Goal: Obtain resource: Obtain resource

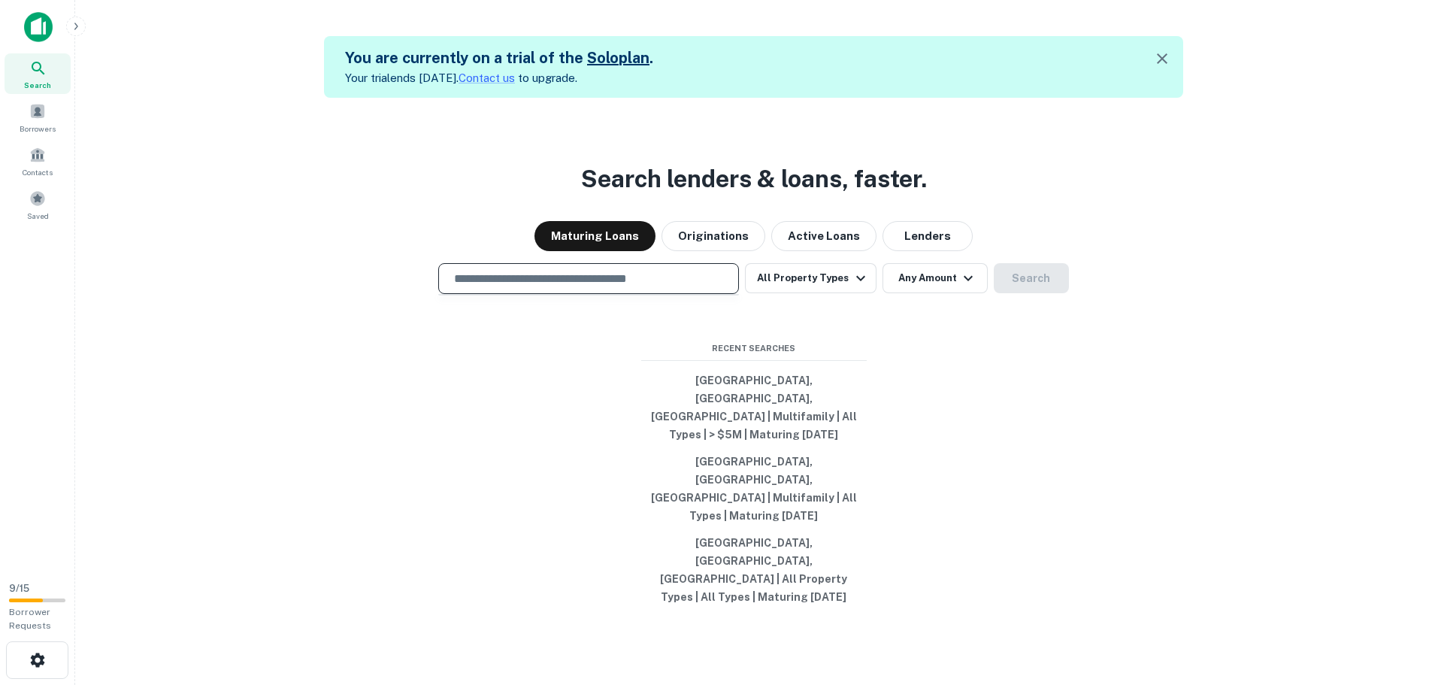
click at [465, 287] on input "text" at bounding box center [588, 278] width 287 height 17
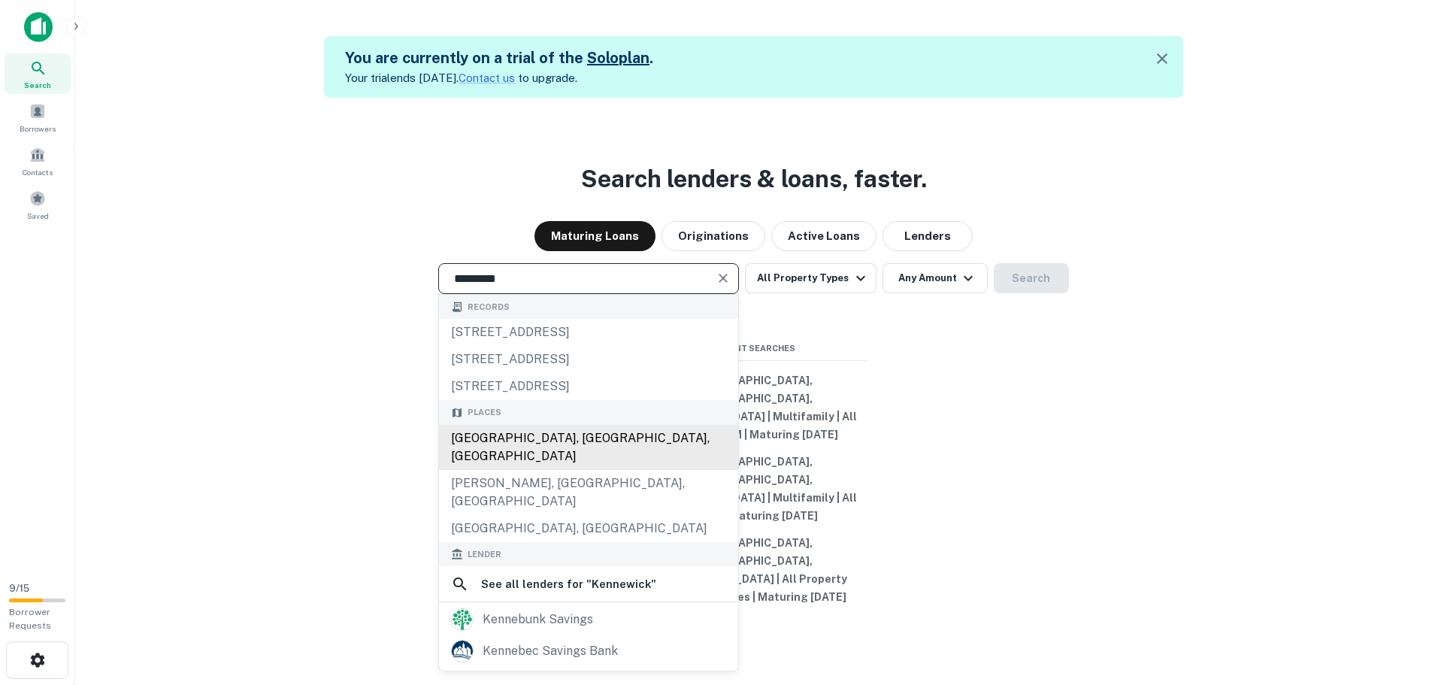
type input "**********"
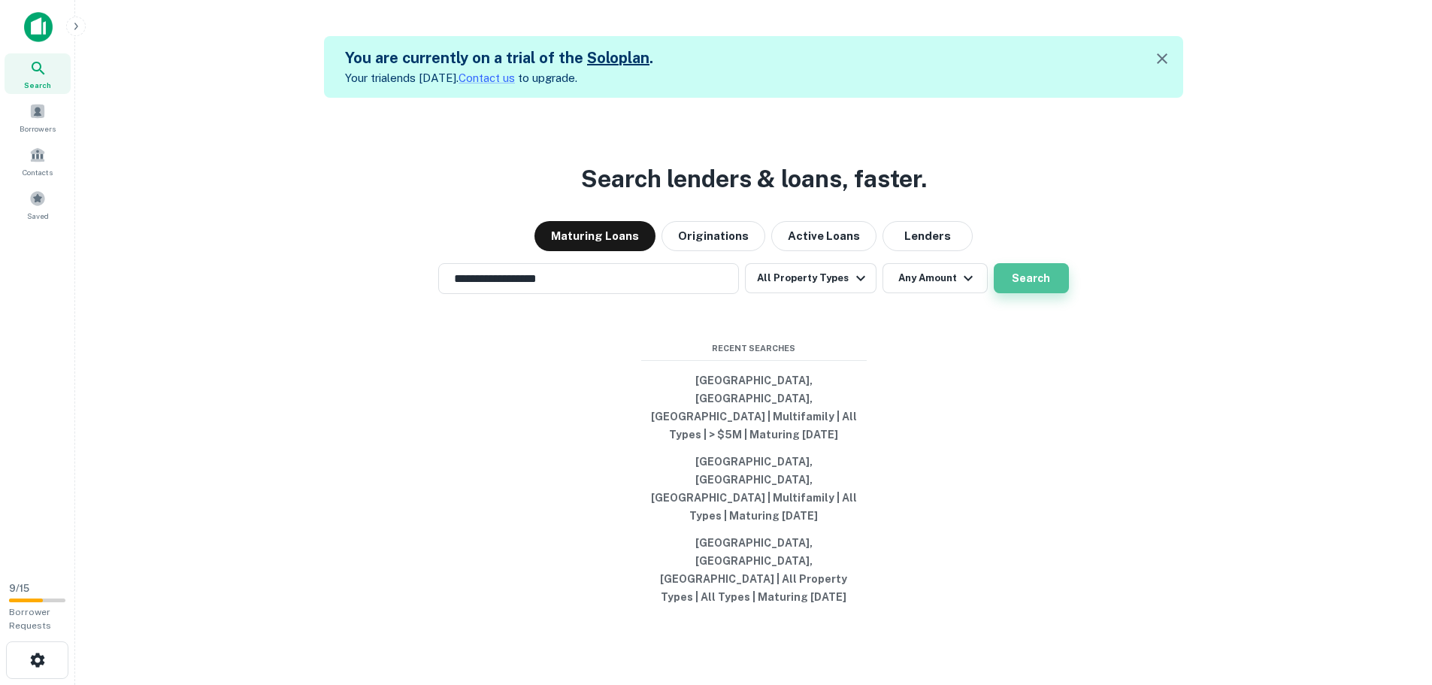
click at [1045, 293] on button "Search" at bounding box center [1031, 278] width 75 height 30
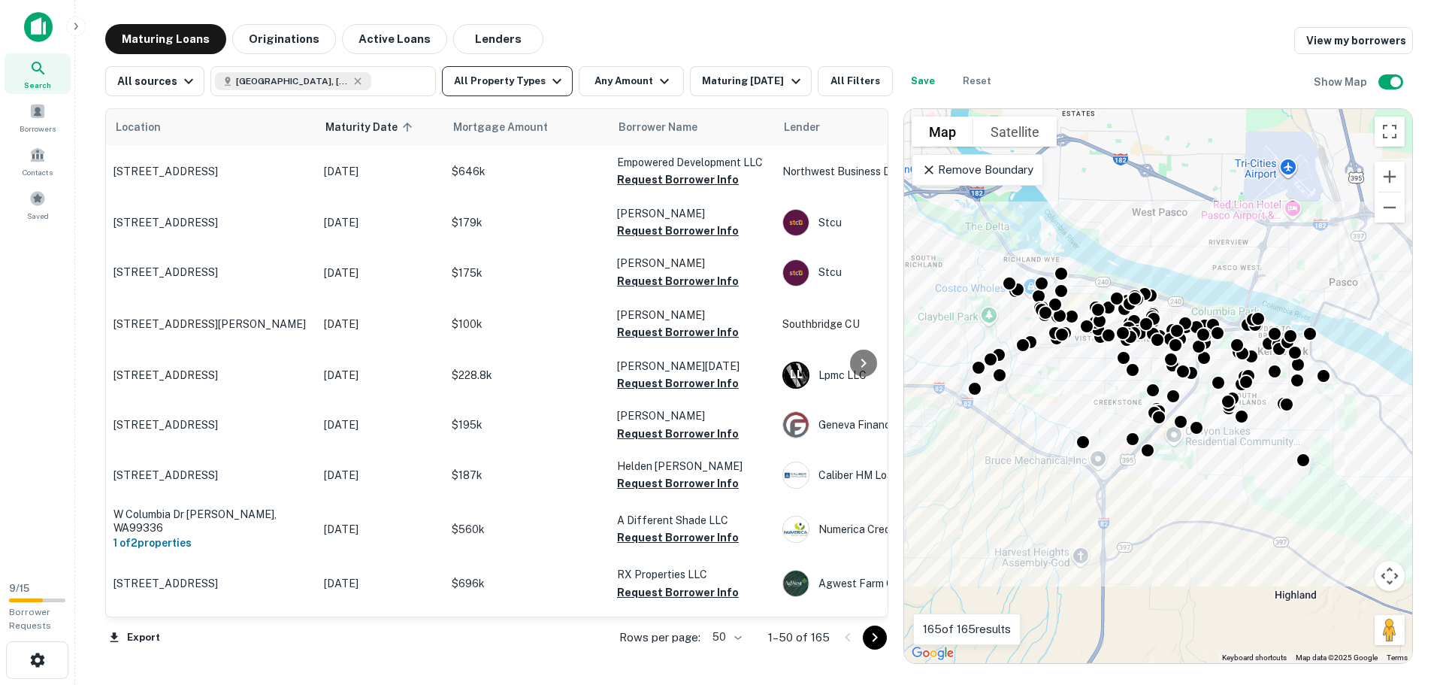
click at [535, 85] on button "All Property Types" at bounding box center [507, 81] width 131 height 30
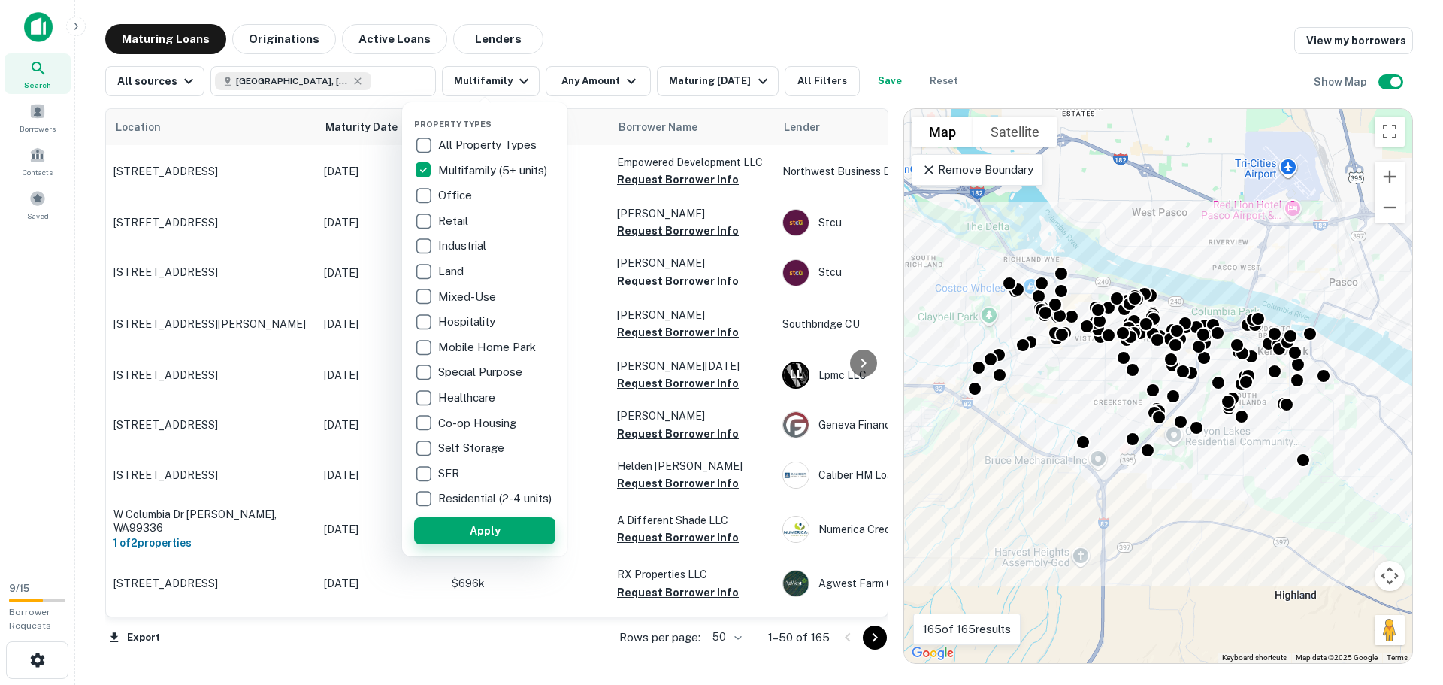
click at [513, 540] on button "Apply" at bounding box center [484, 530] width 141 height 27
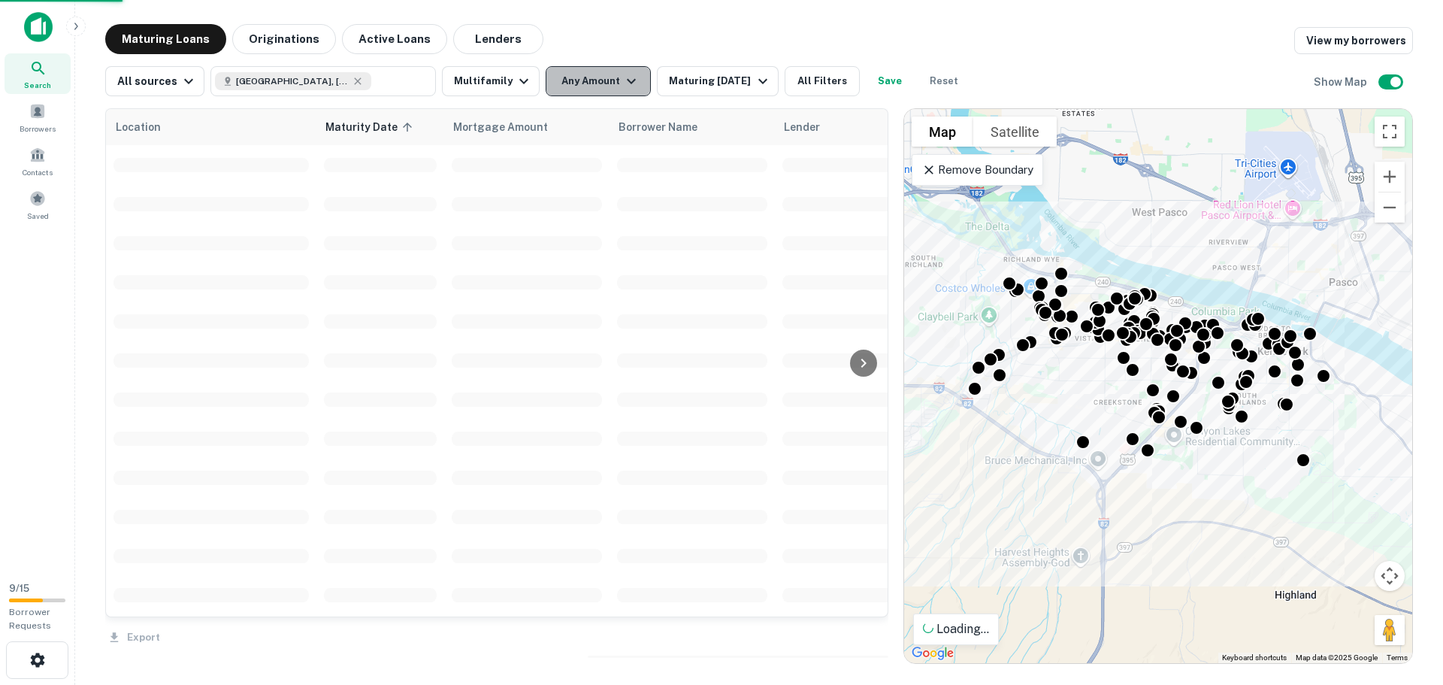
click at [587, 78] on button "Any Amount" at bounding box center [598, 81] width 105 height 30
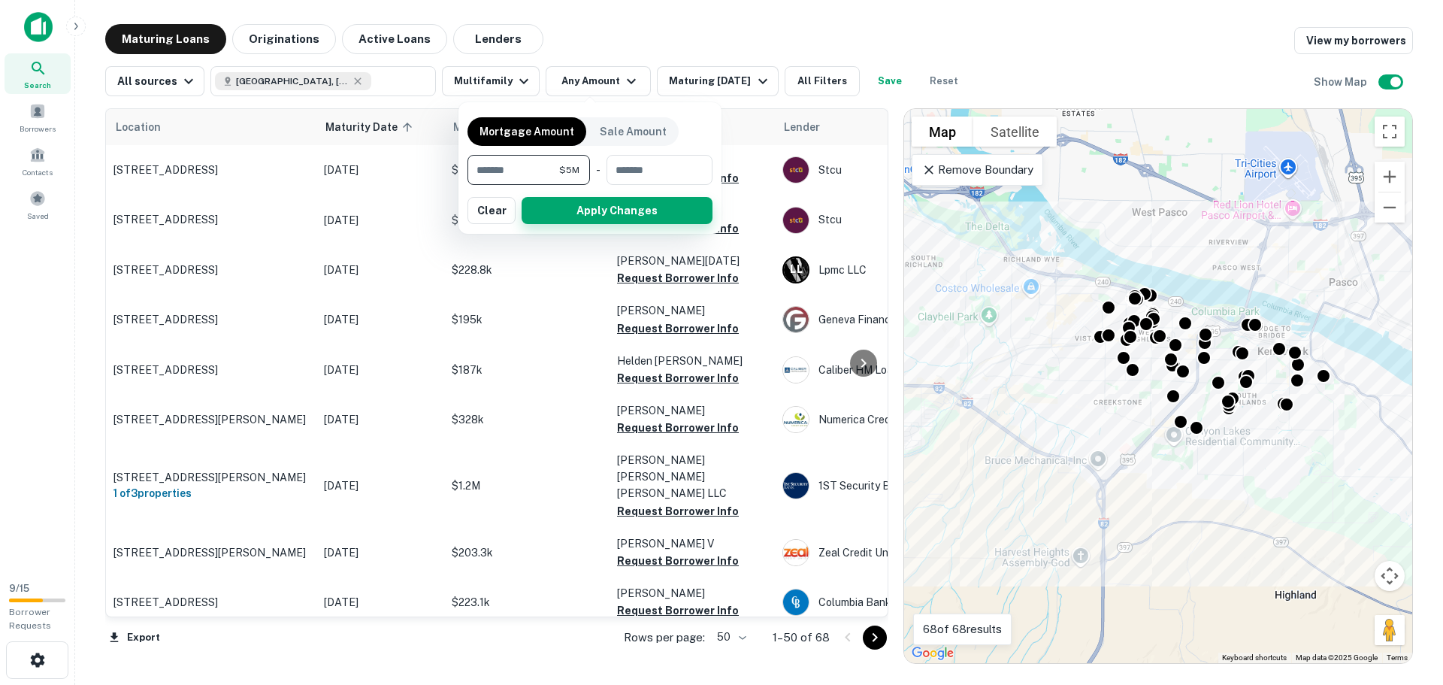
type input "*******"
click at [584, 207] on button "Apply Changes" at bounding box center [617, 210] width 191 height 27
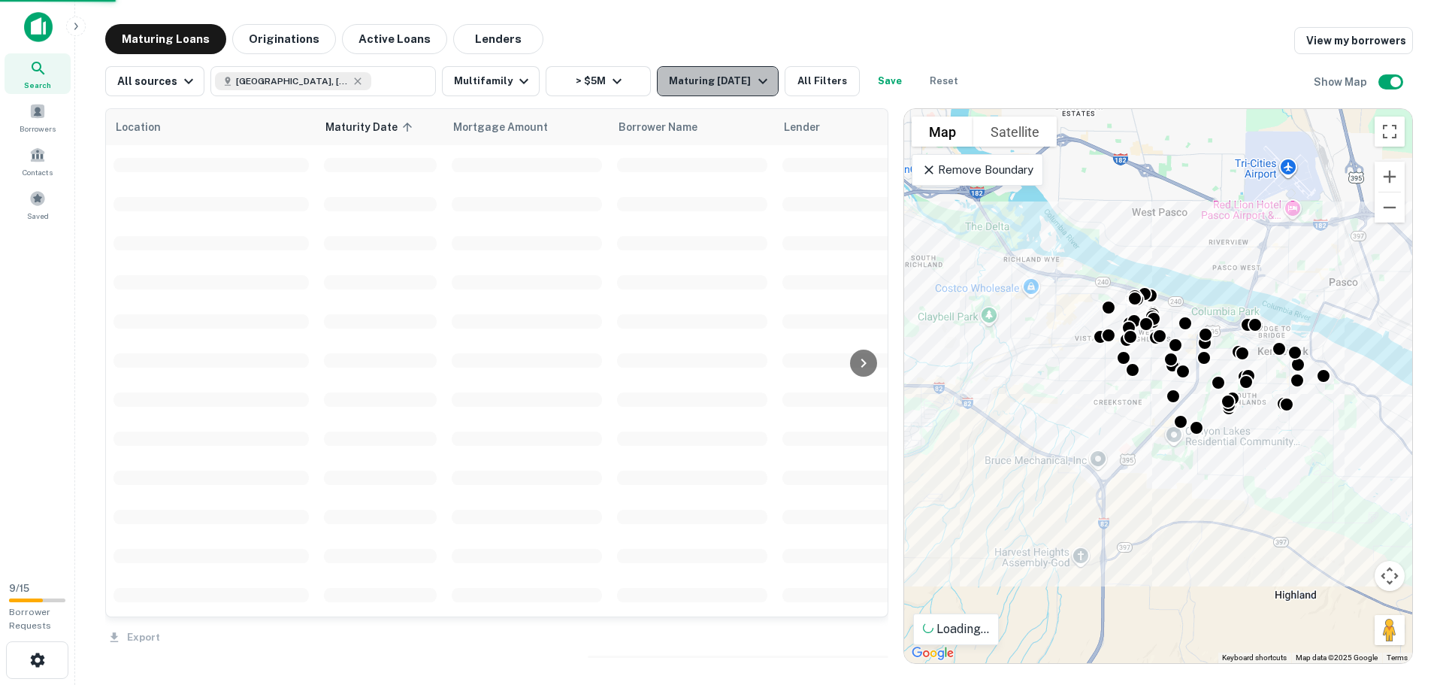
click at [698, 81] on div "Maturing [DATE]" at bounding box center [720, 81] width 102 height 18
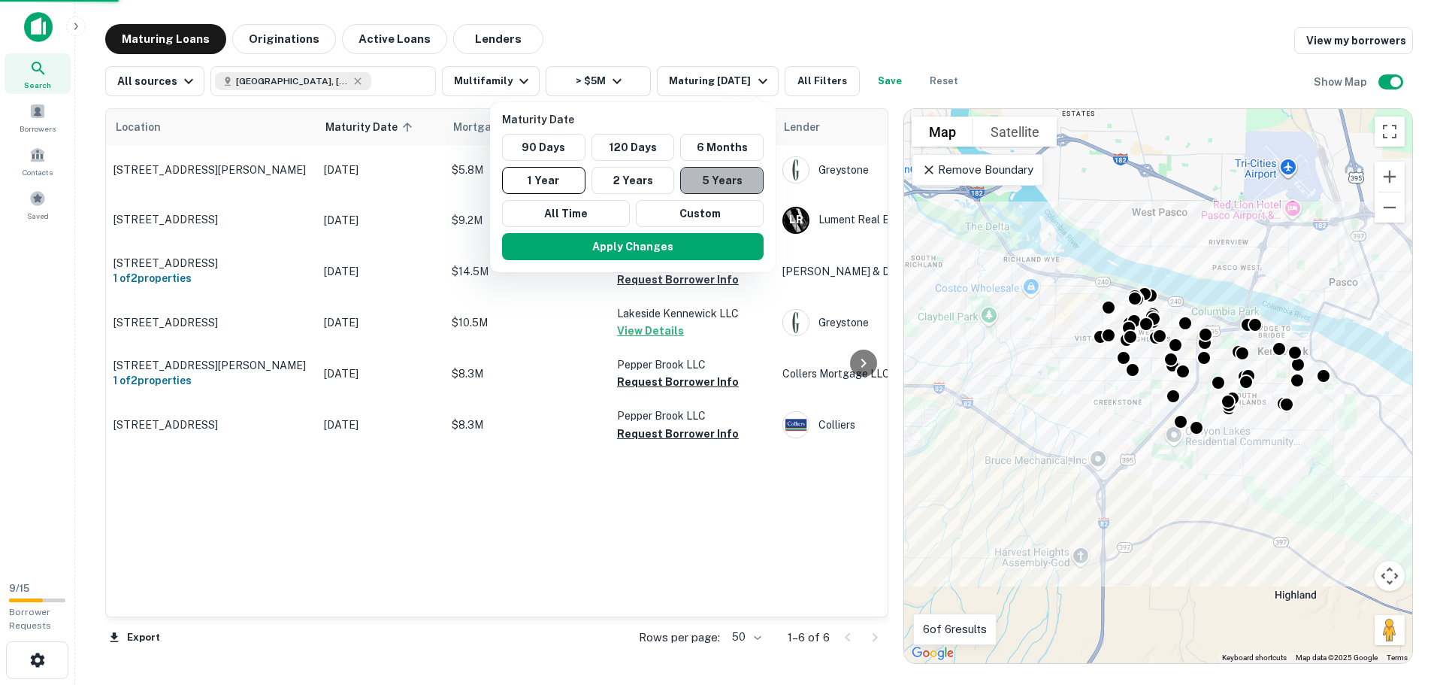
click at [716, 181] on button "5 Years" at bounding box center [721, 180] width 83 height 27
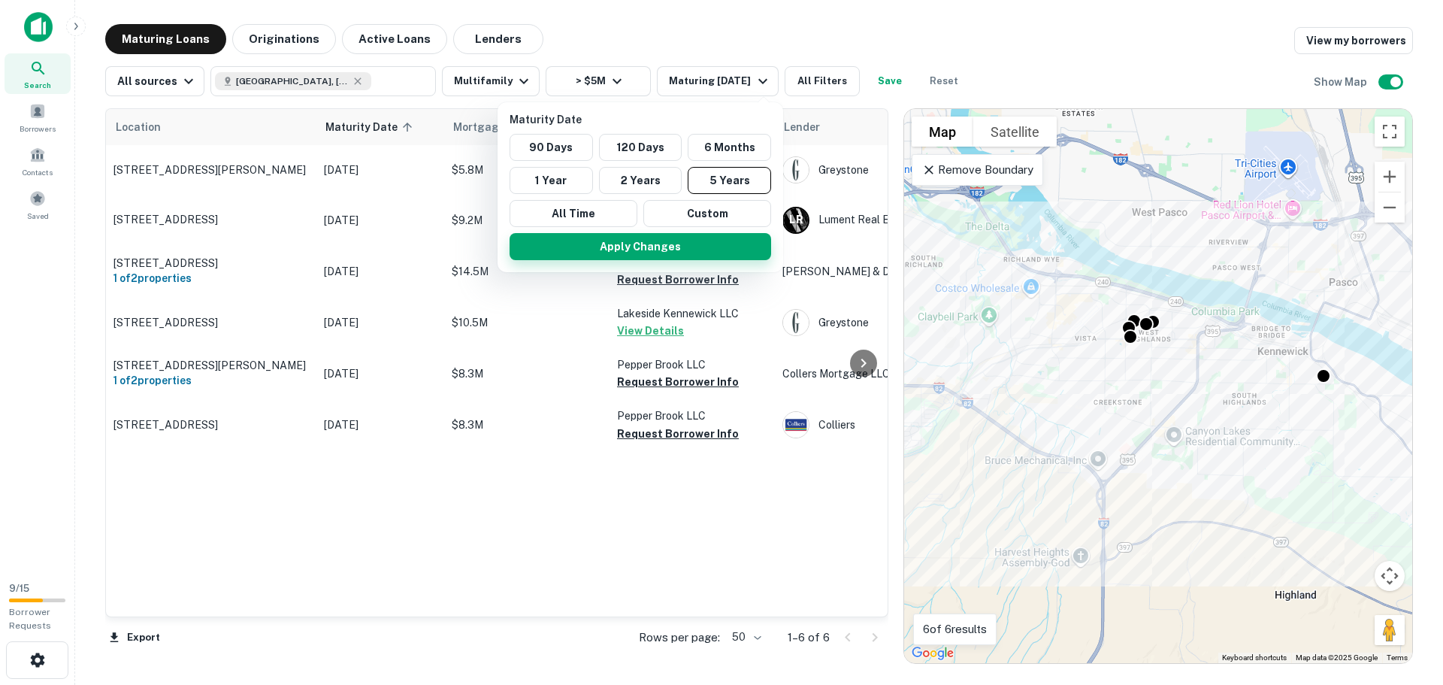
click at [640, 241] on button "Apply Changes" at bounding box center [641, 246] width 262 height 27
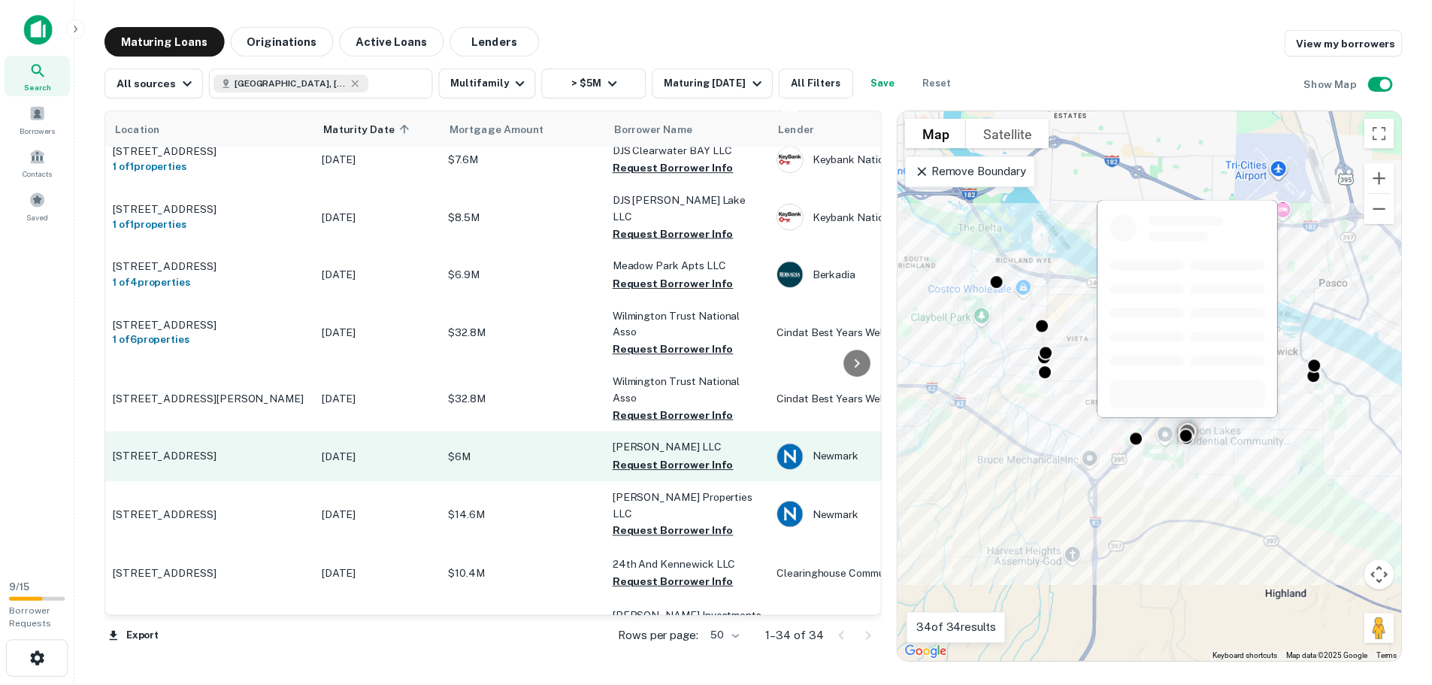
scroll to position [1278, 0]
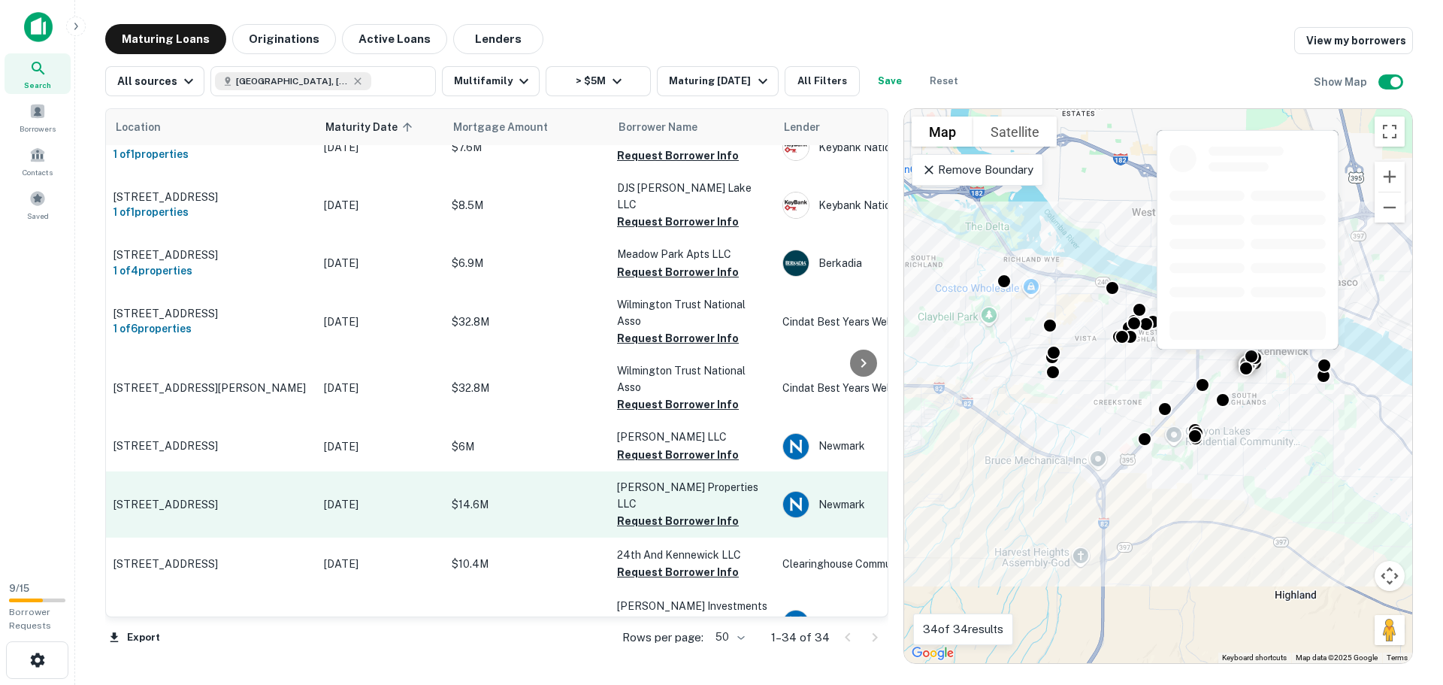
click at [461, 496] on p "$14.6M" at bounding box center [527, 504] width 150 height 17
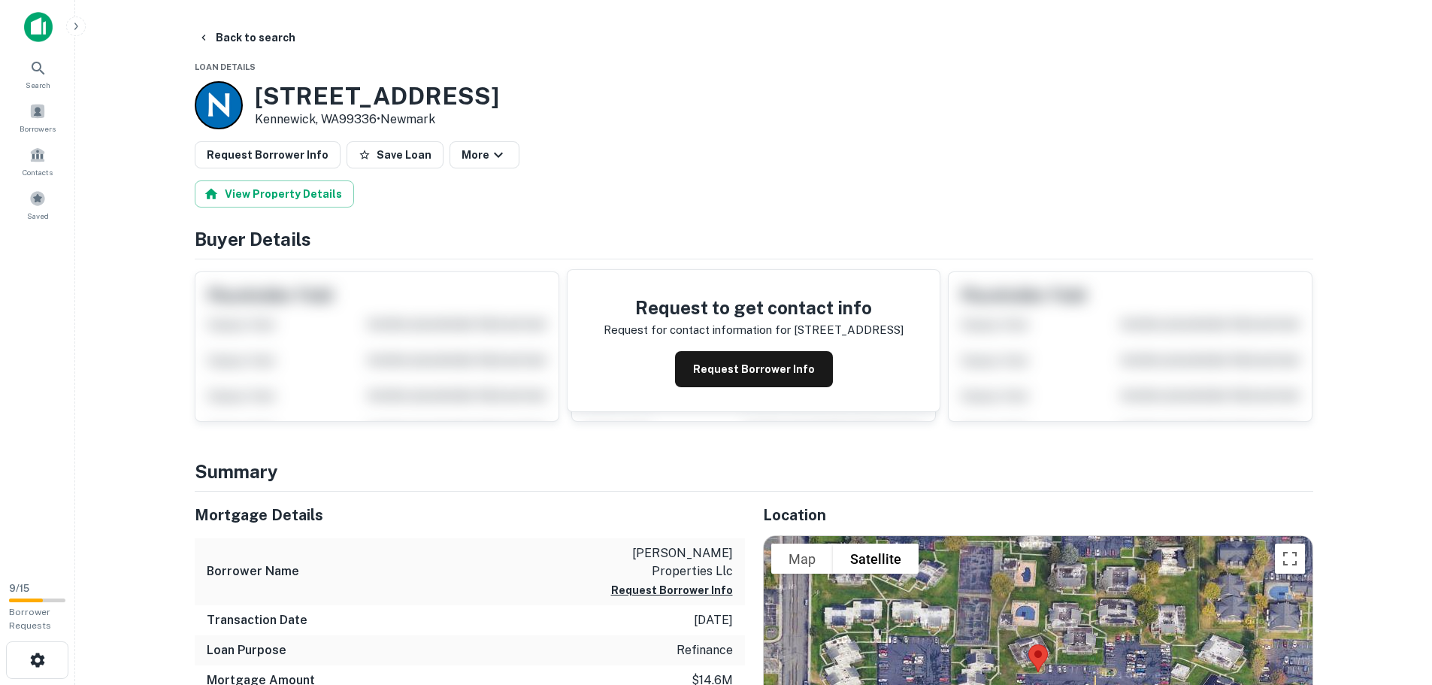
click at [755, 370] on button "Request Borrower Info" at bounding box center [754, 369] width 158 height 36
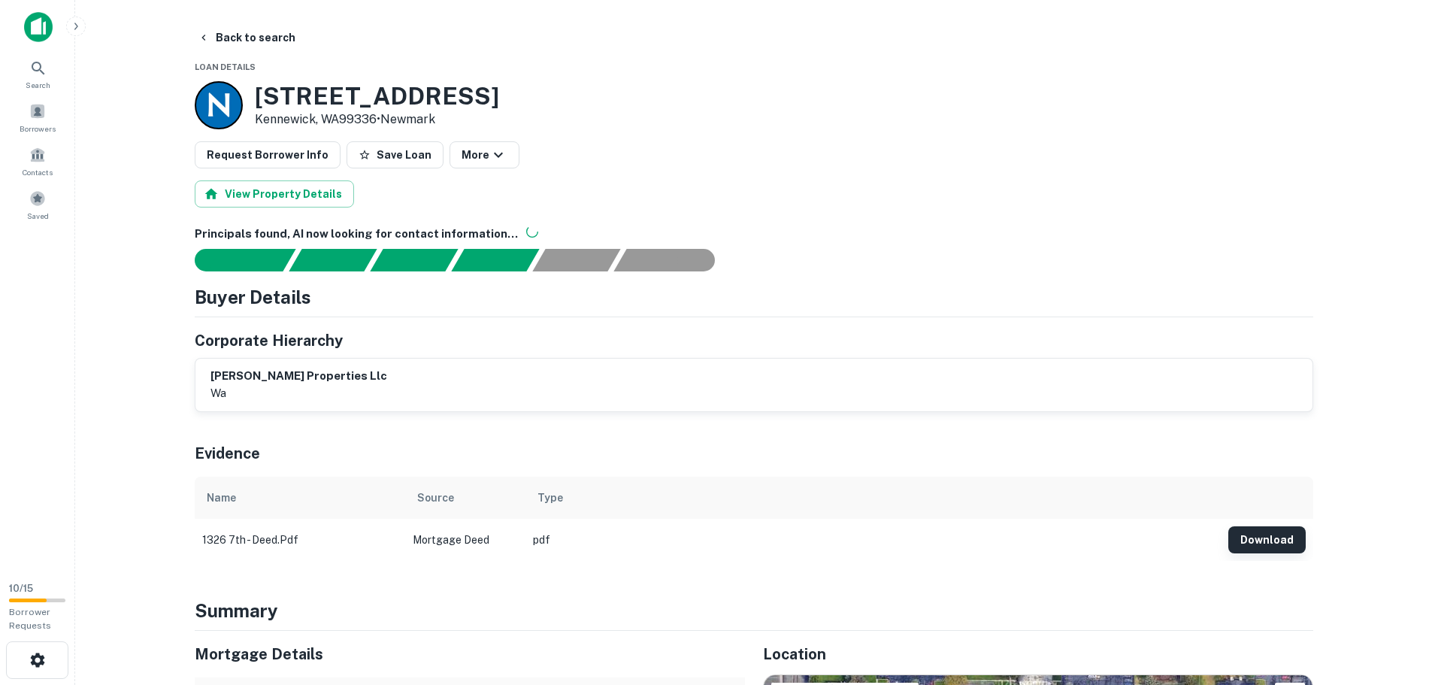
click at [1267, 543] on button "Download" at bounding box center [1266, 539] width 77 height 27
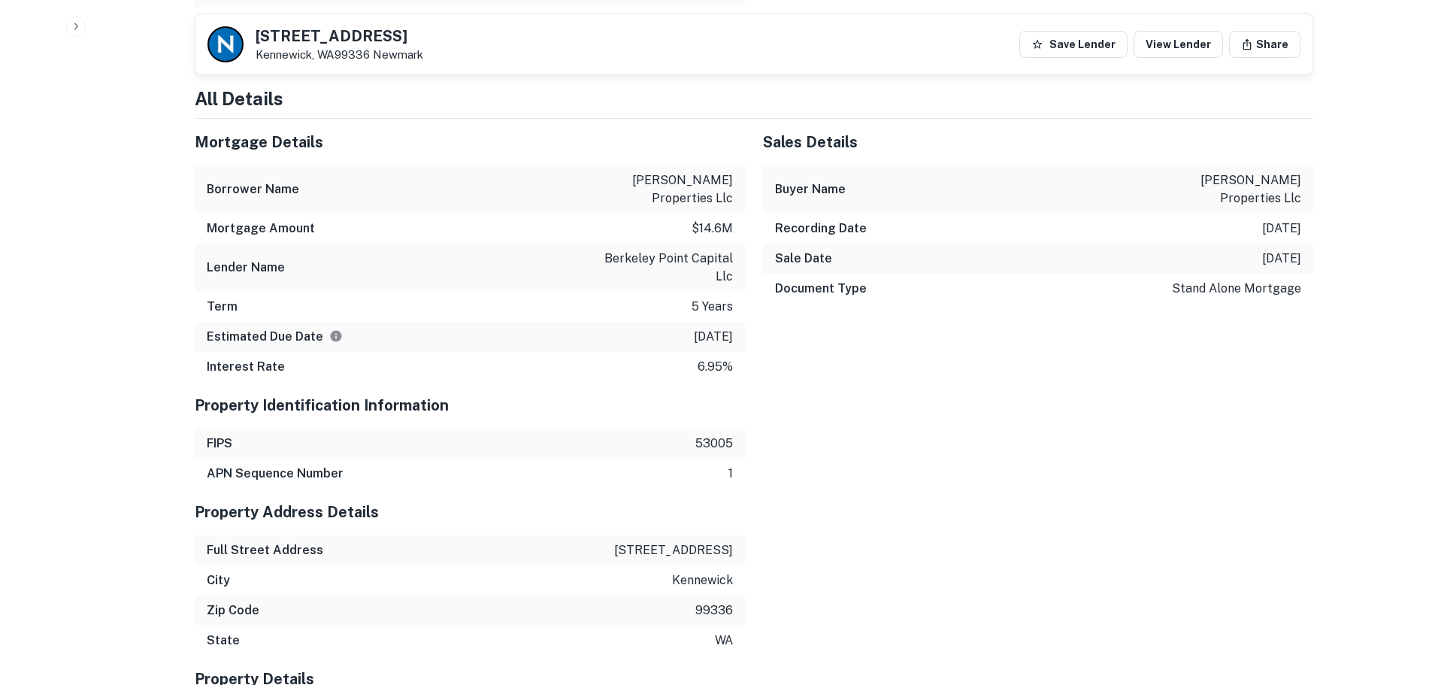
scroll to position [1052, 0]
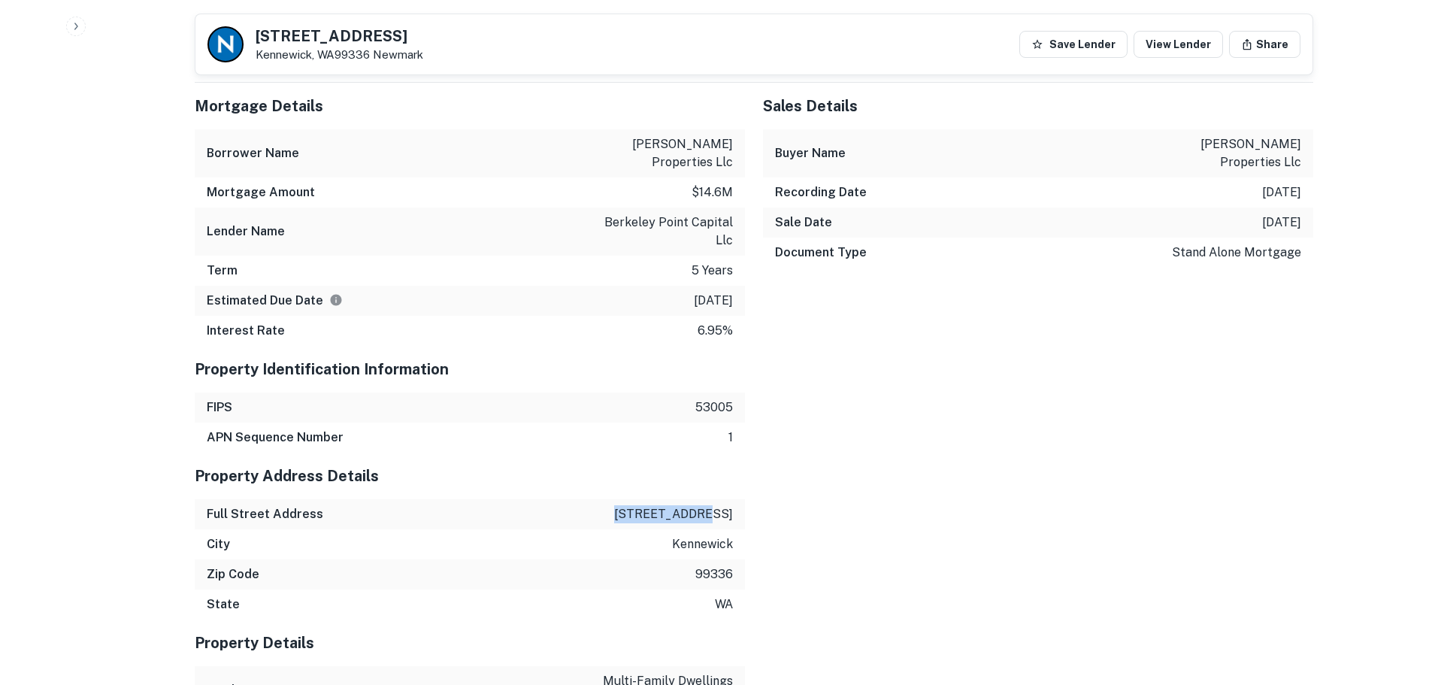
drag, startPoint x: 645, startPoint y: 479, endPoint x: 736, endPoint y: 480, distance: 91.0
click at [736, 499] on div "Full Street Address [STREET_ADDRESS]" at bounding box center [470, 514] width 550 height 30
copy p "[STREET_ADDRESS]"
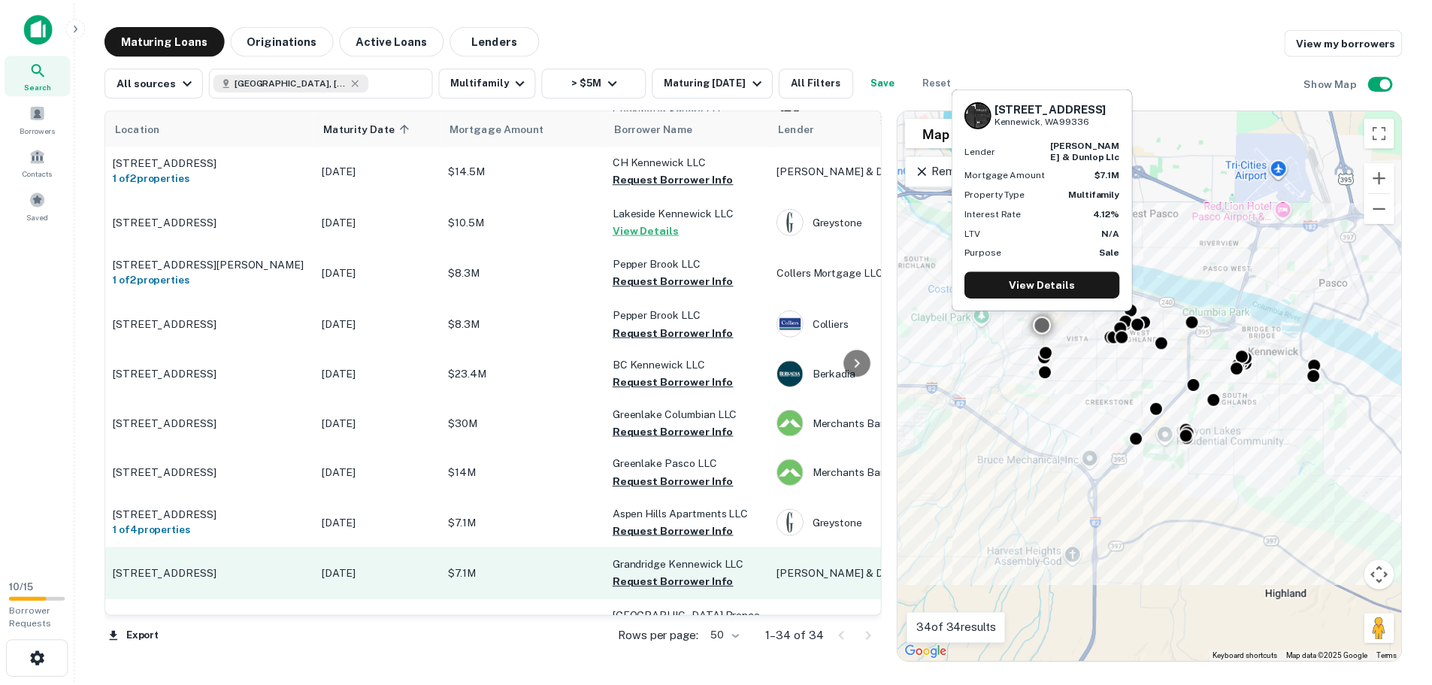
scroll to position [75, 0]
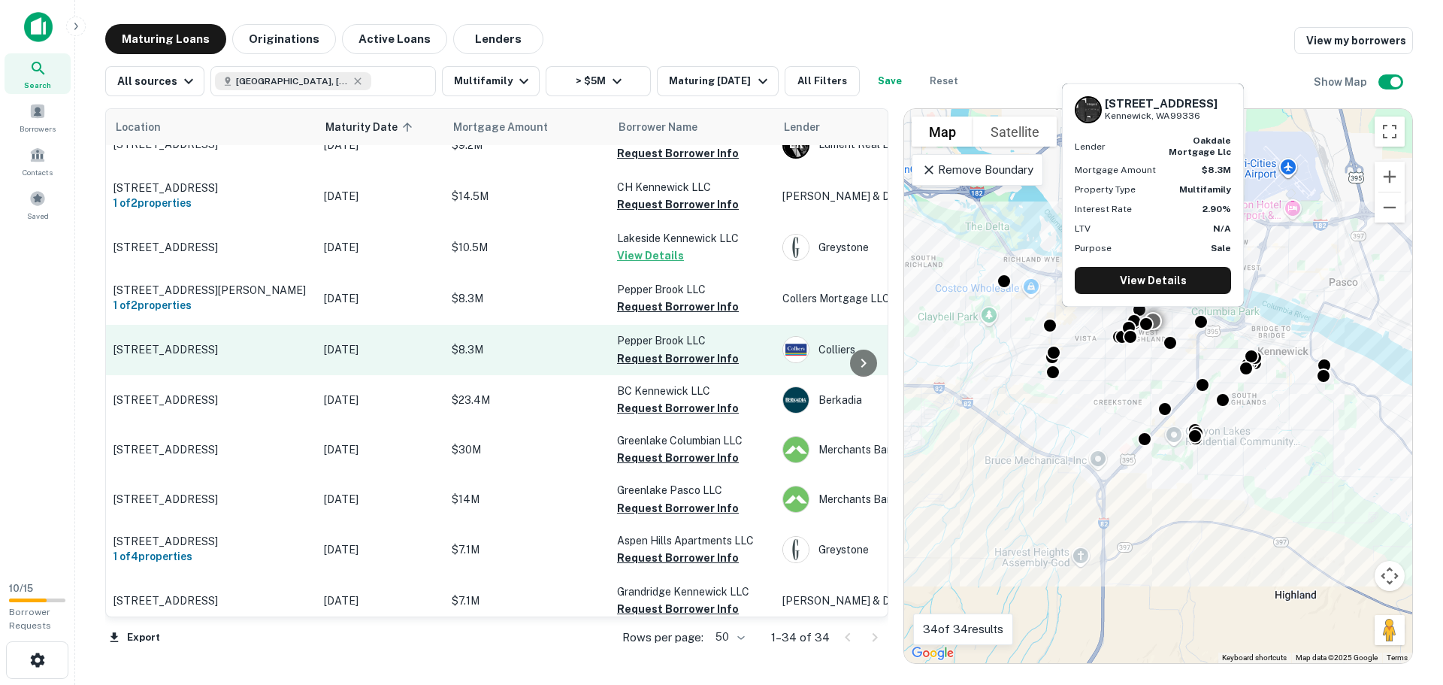
click at [300, 351] on p "[STREET_ADDRESS]" at bounding box center [211, 350] width 195 height 14
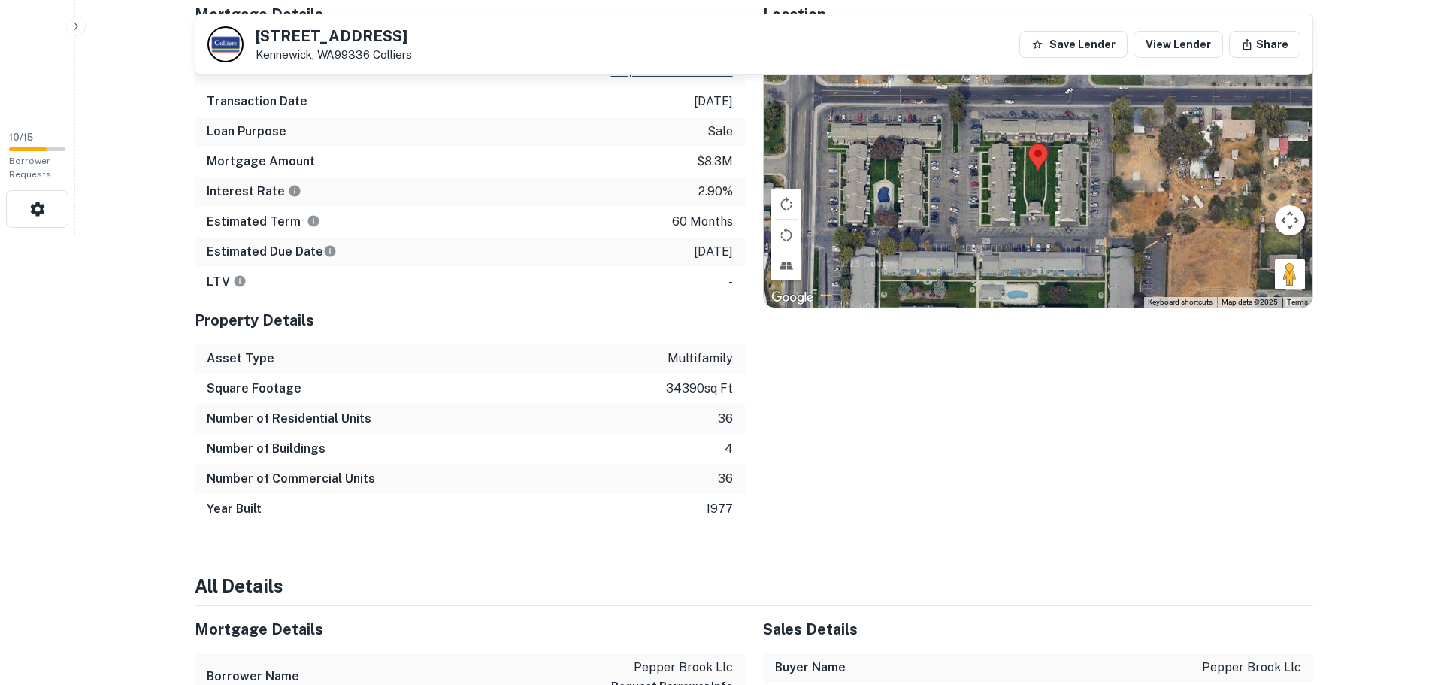
scroll to position [376, 0]
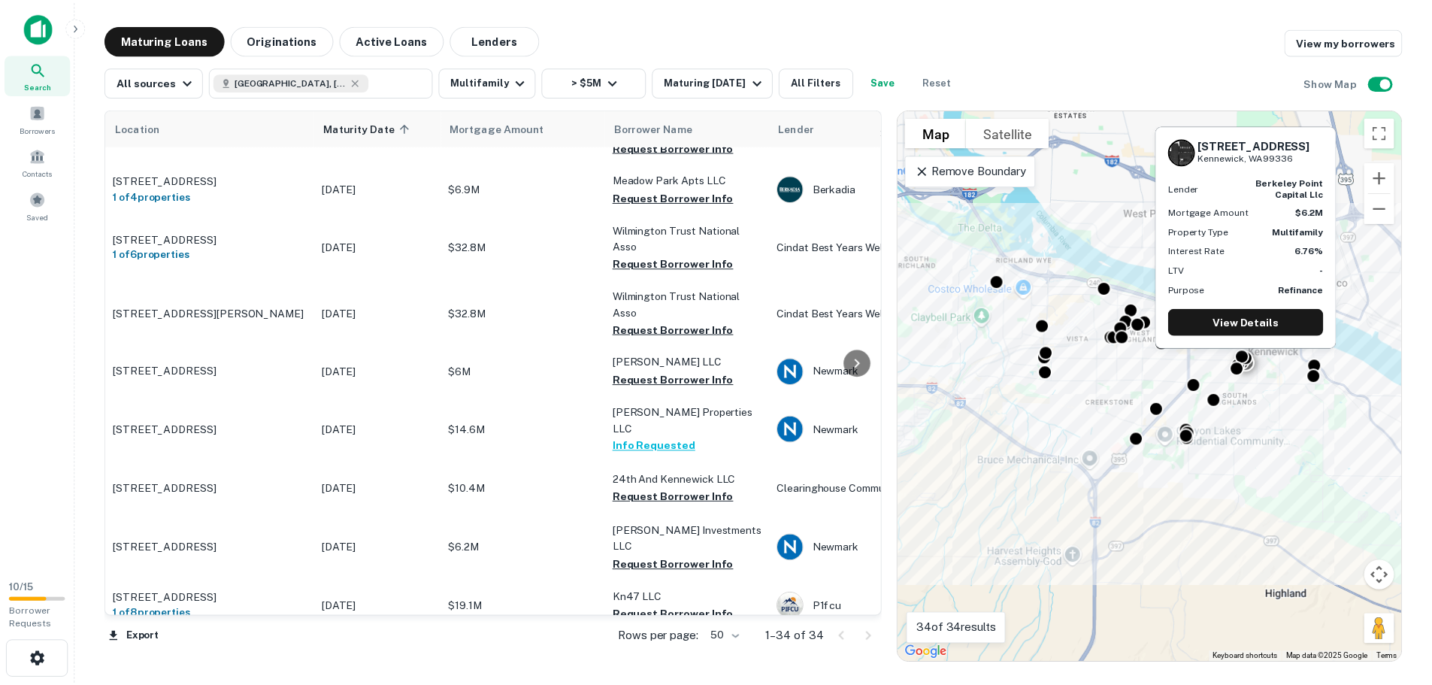
scroll to position [1397, 0]
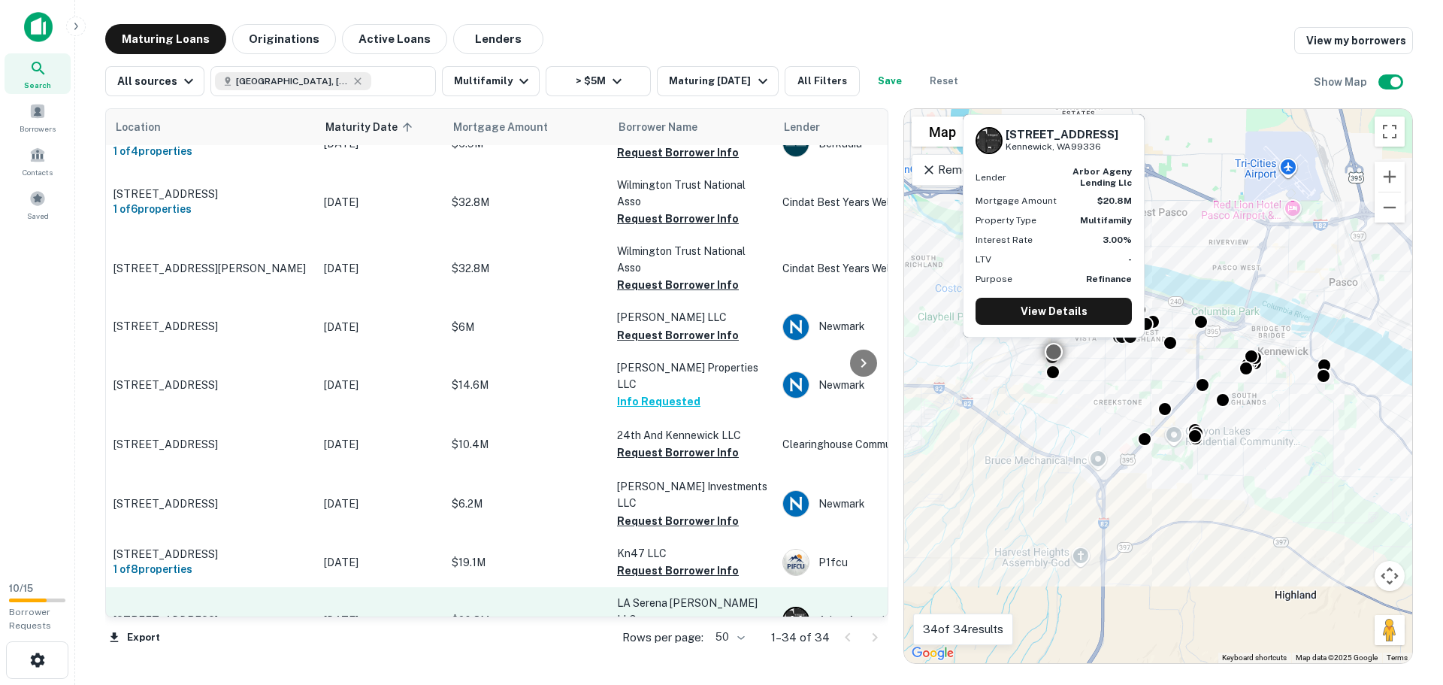
click at [371, 612] on p "[DATE]" at bounding box center [380, 620] width 113 height 17
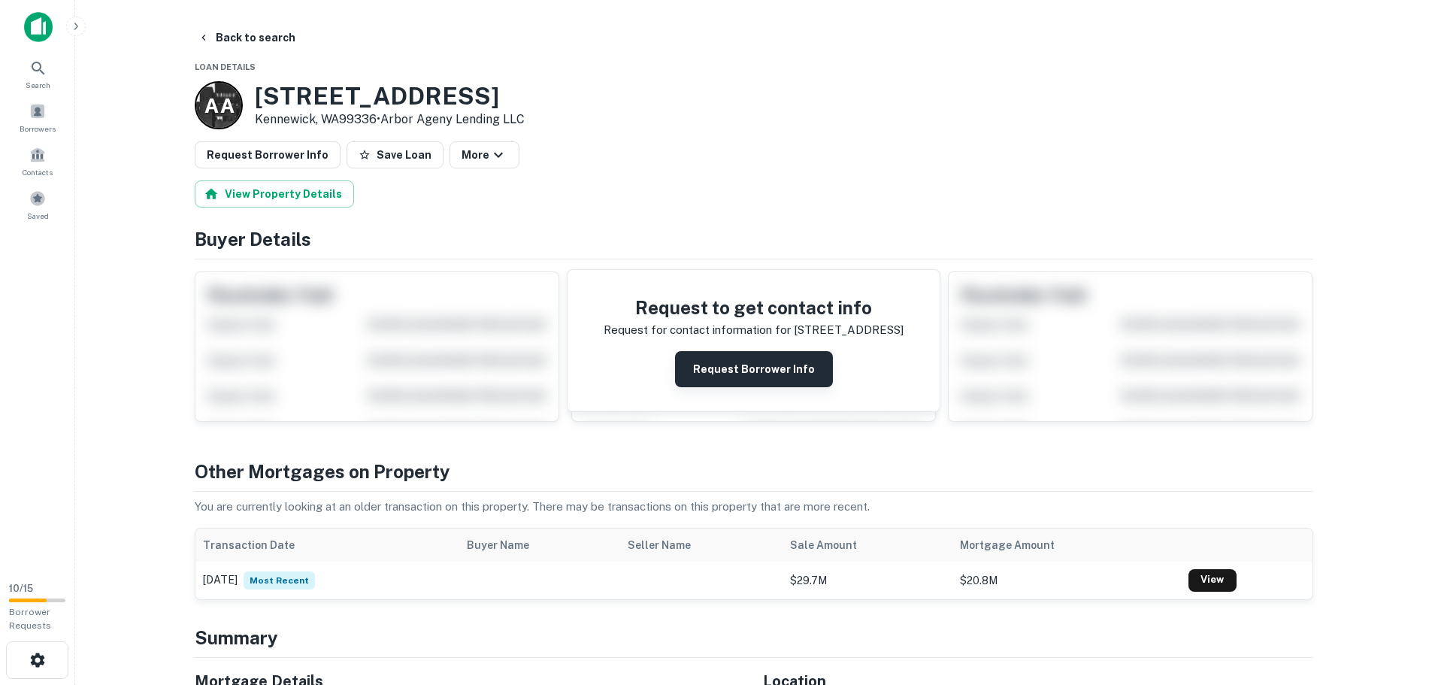
click at [708, 364] on button "Request Borrower Info" at bounding box center [754, 369] width 158 height 36
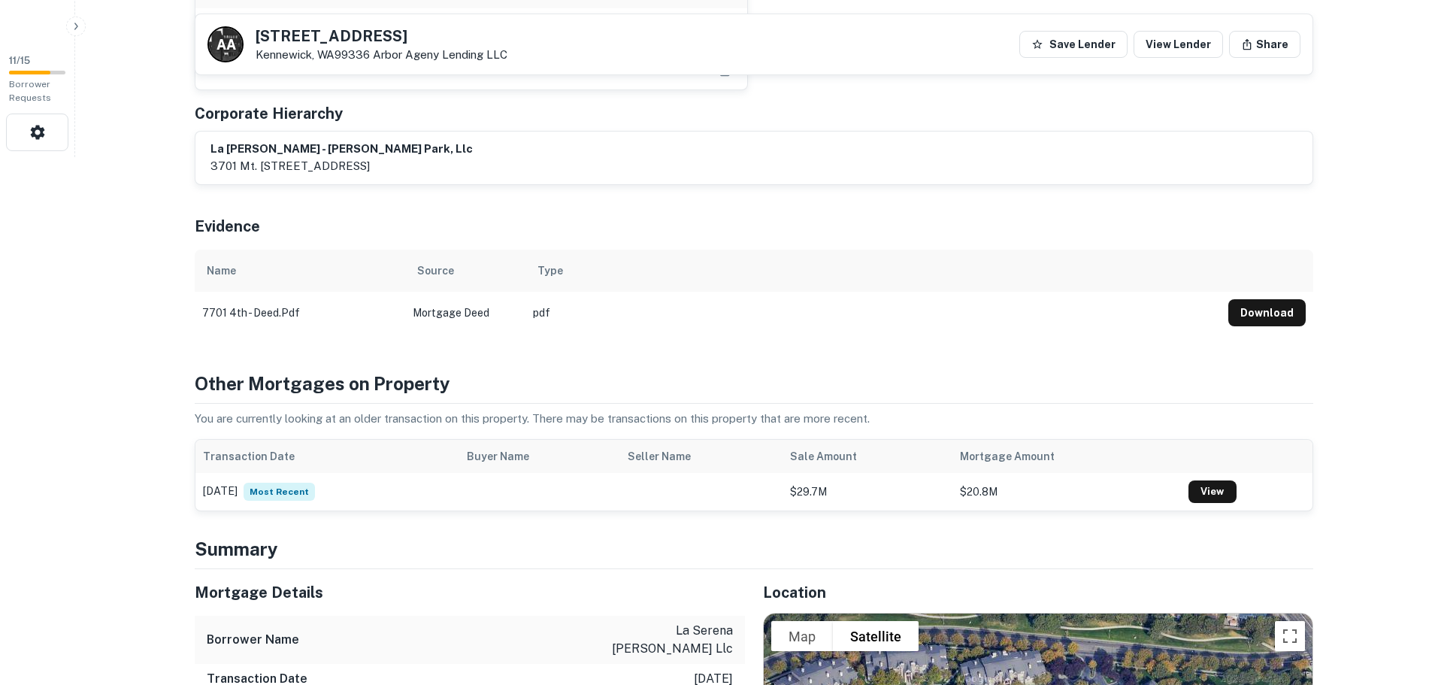
scroll to position [526, 0]
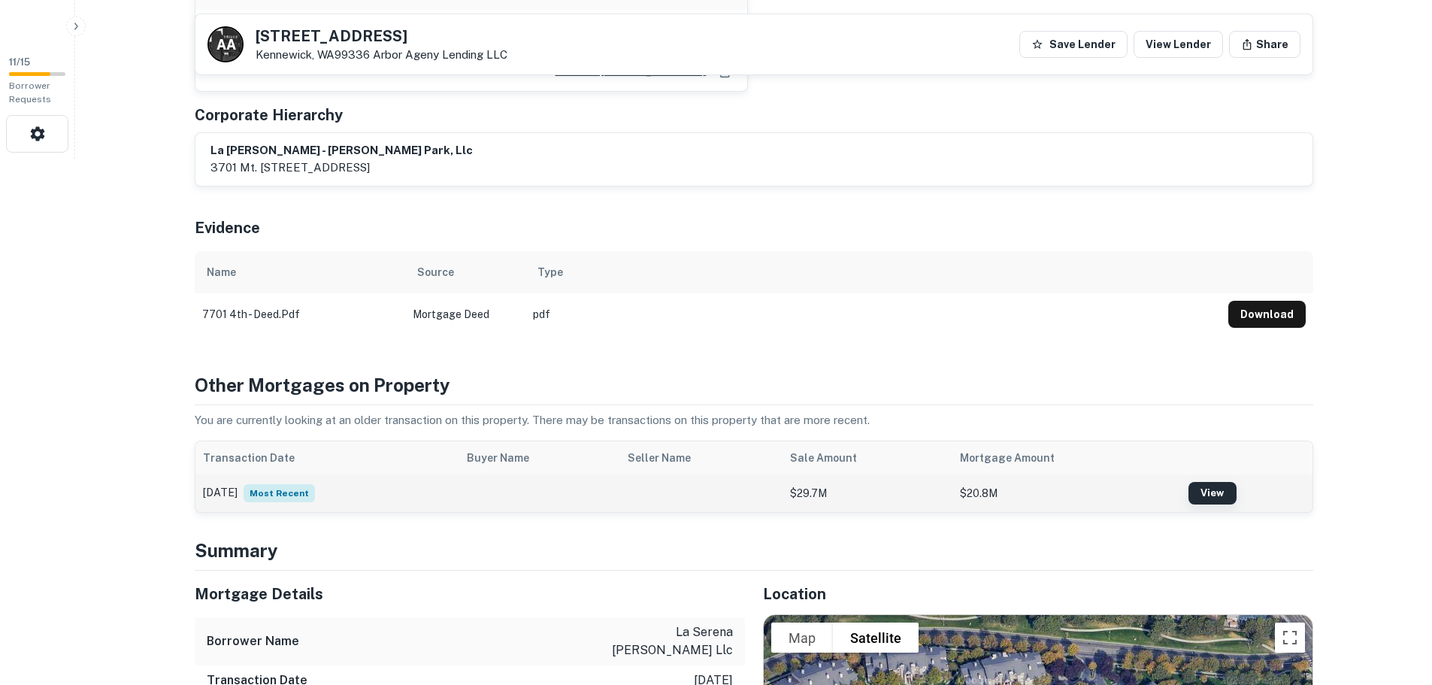
click at [1211, 482] on link "View" at bounding box center [1212, 493] width 48 height 23
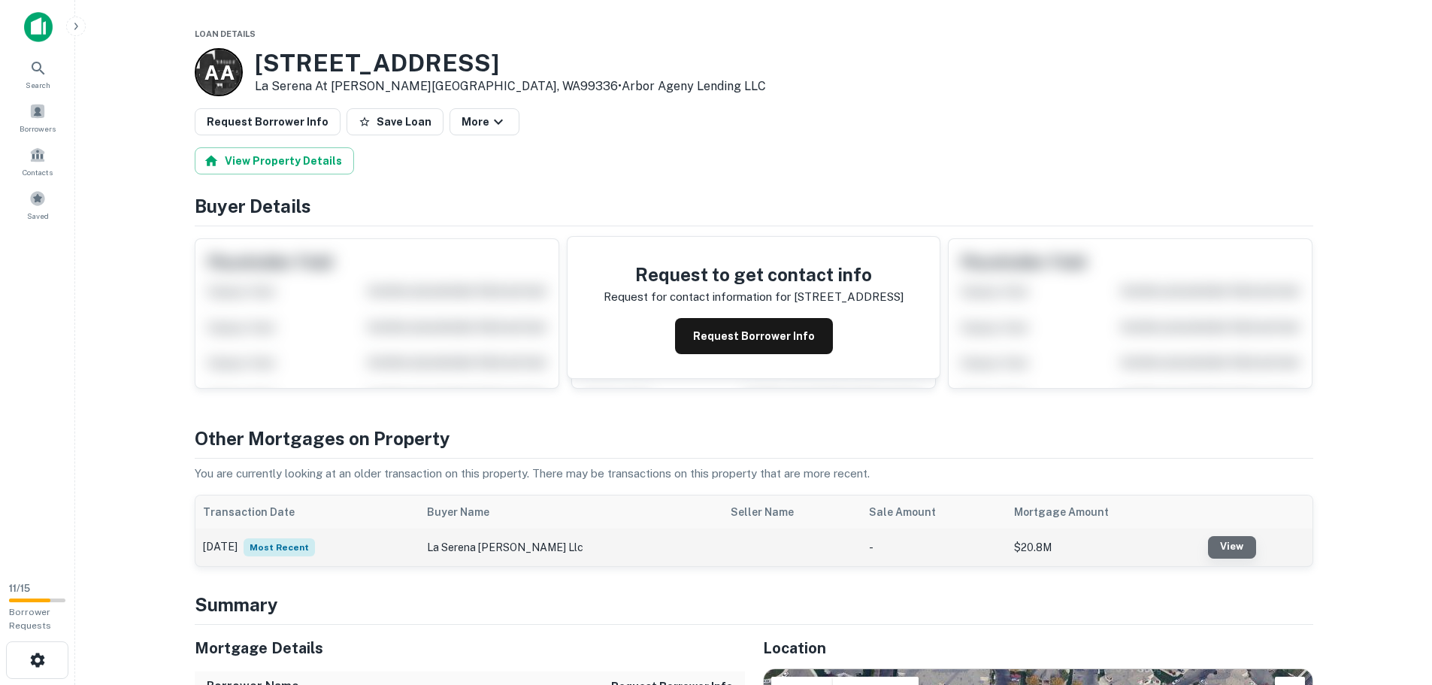
click at [1225, 547] on link "View" at bounding box center [1232, 547] width 48 height 23
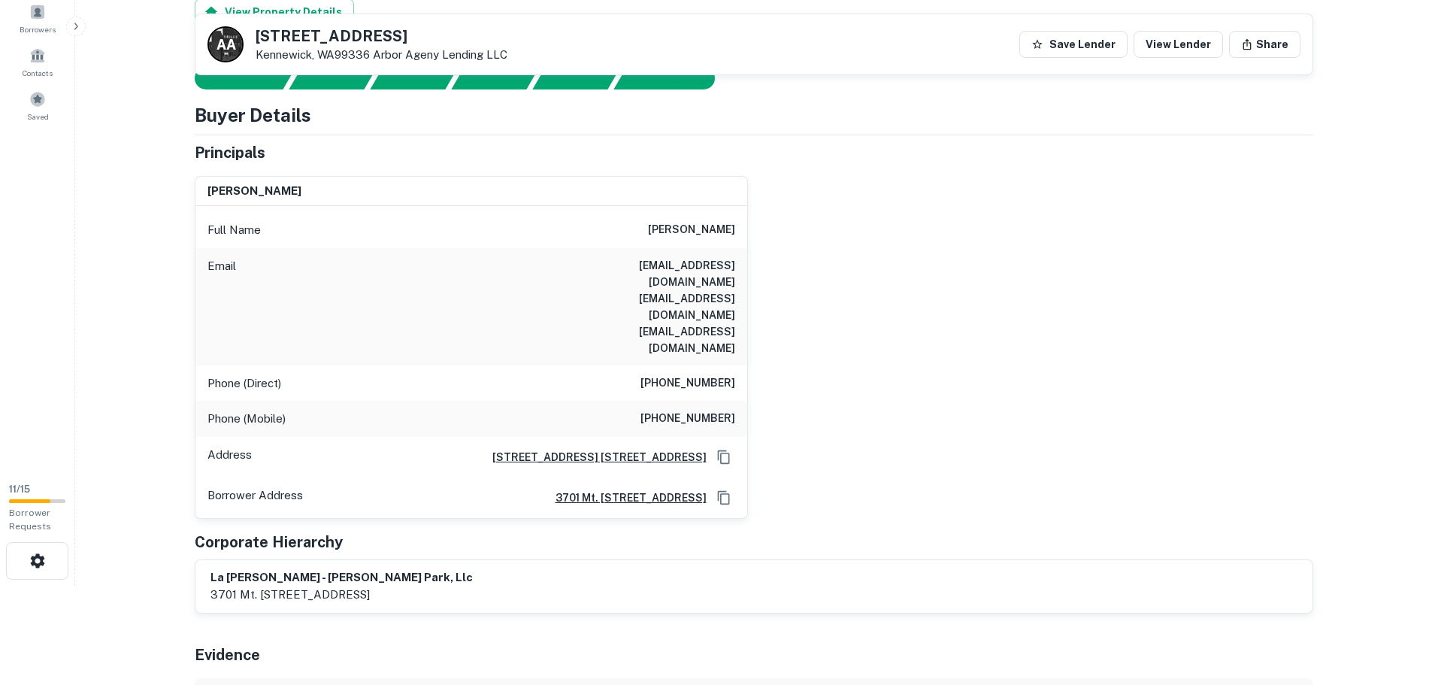
scroll to position [376, 0]
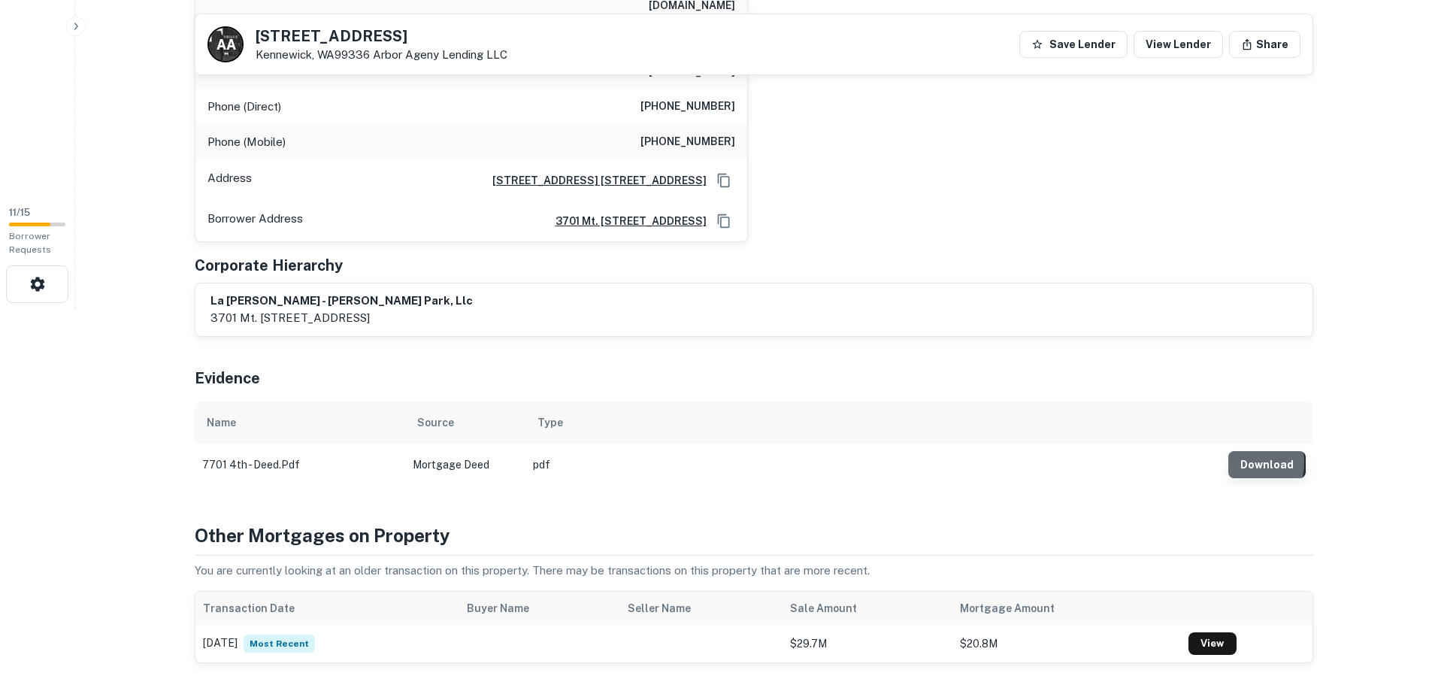
click at [1246, 451] on button "Download" at bounding box center [1266, 464] width 77 height 27
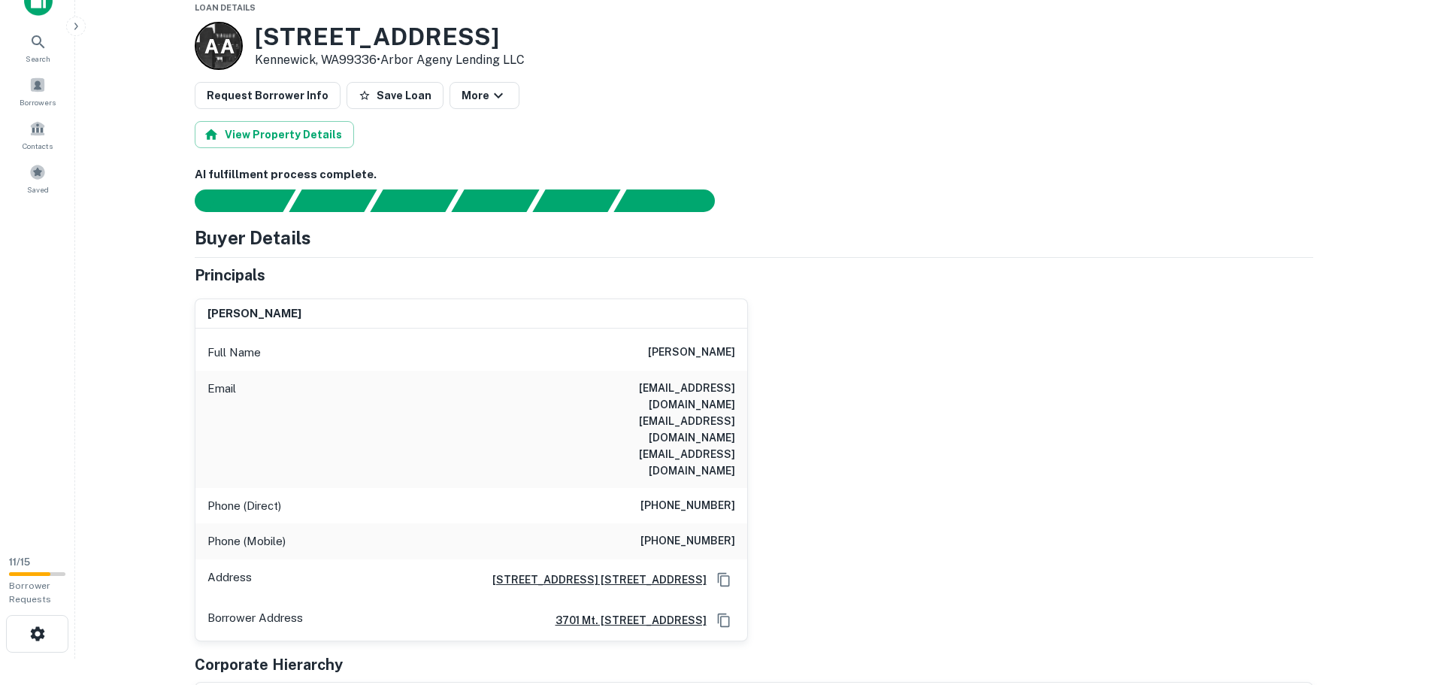
scroll to position [0, 0]
